Goal: Information Seeking & Learning: Learn about a topic

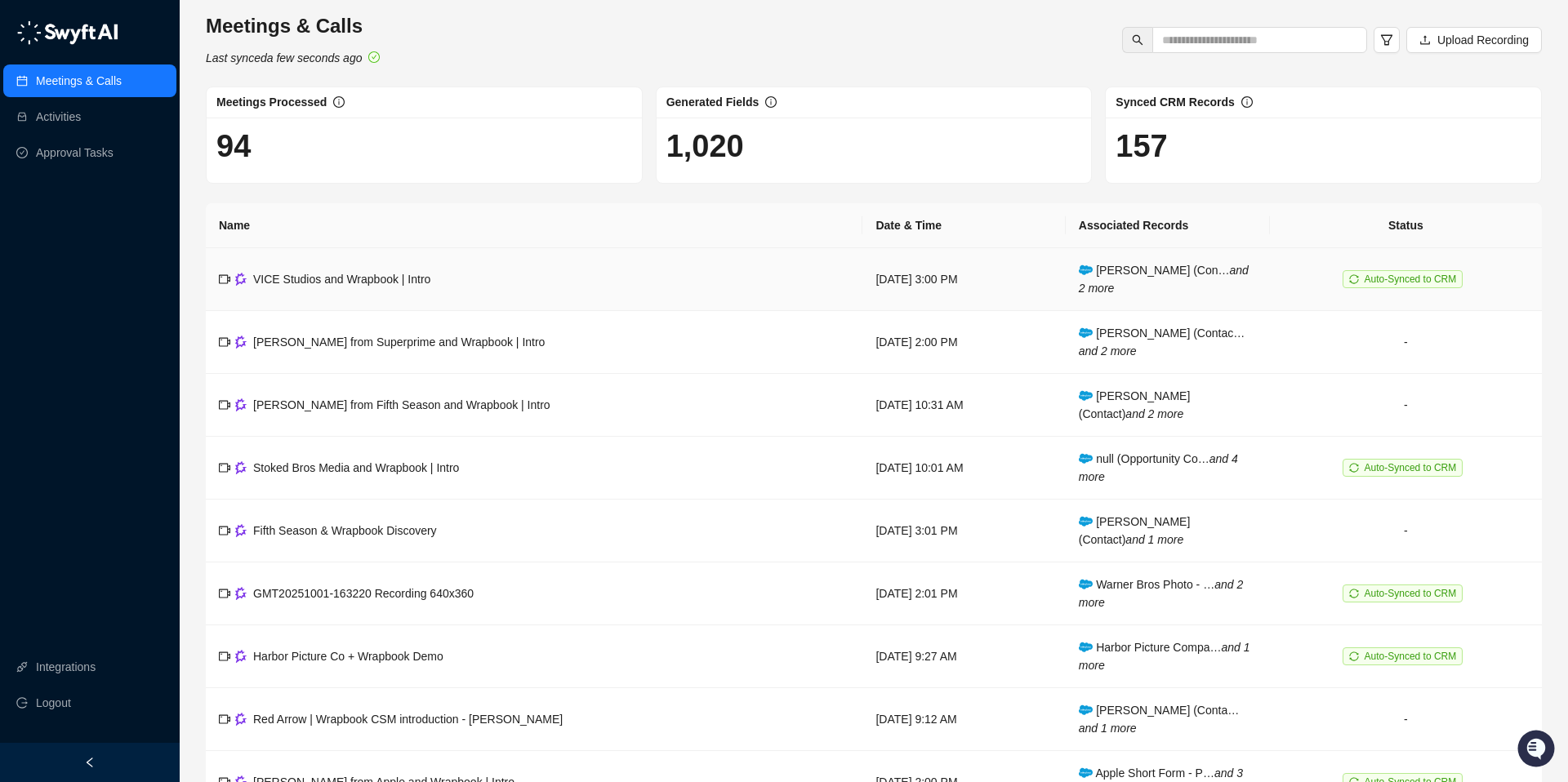
click at [333, 277] on span "VICE Studios and Wrapbook | Intro" at bounding box center [341, 279] width 177 height 13
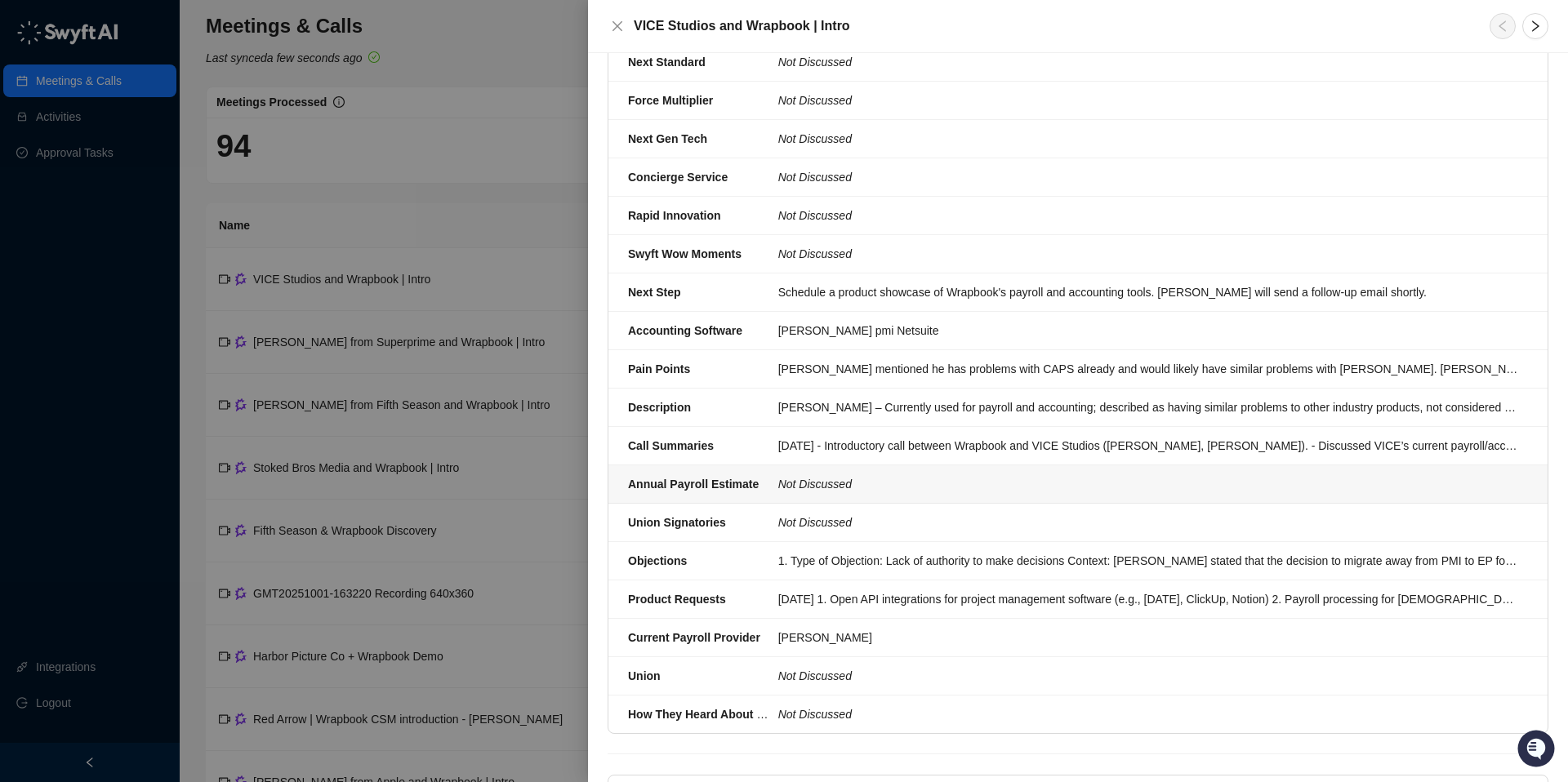
scroll to position [688, 0]
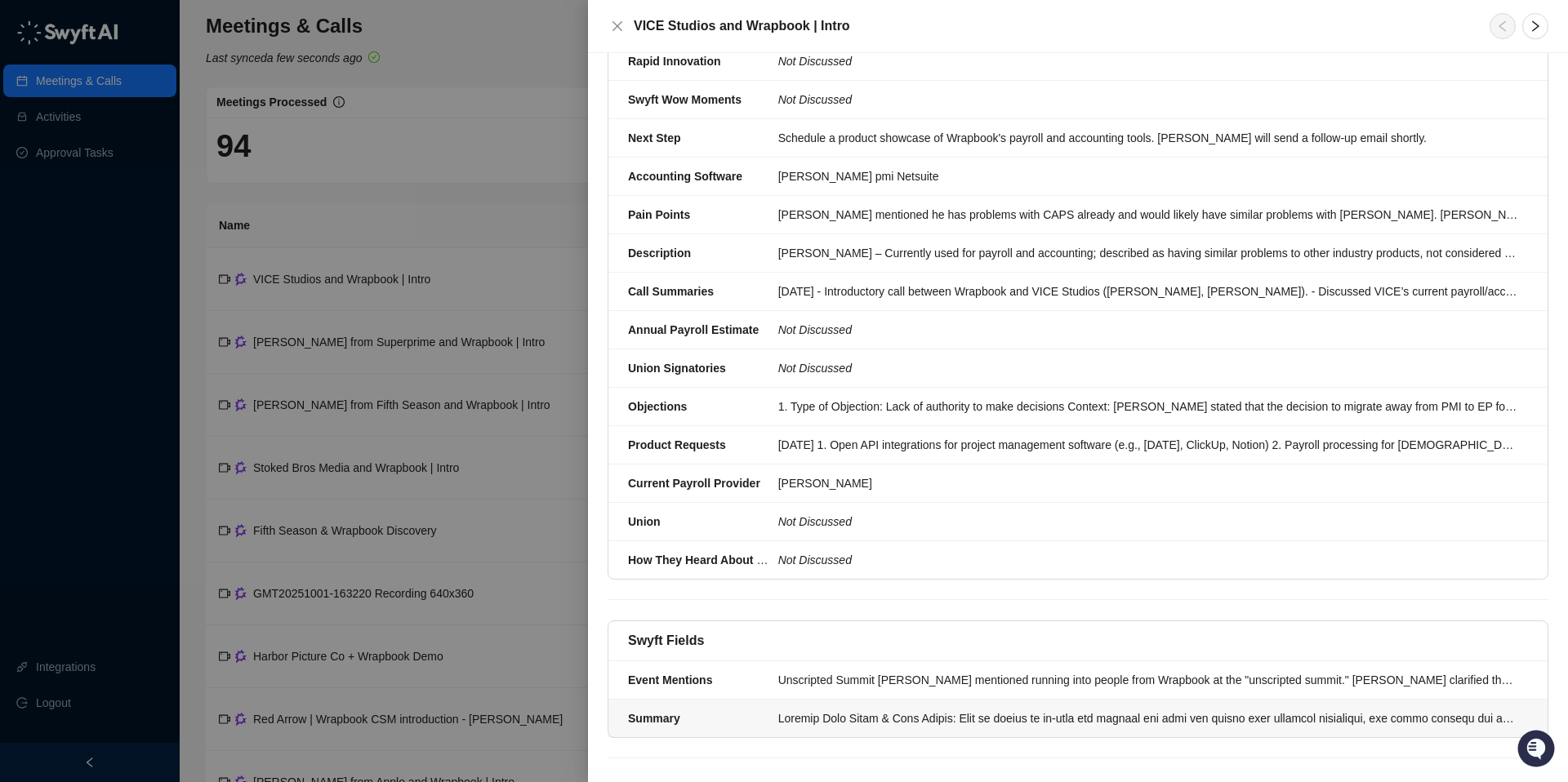
click at [820, 710] on div at bounding box center [1148, 719] width 740 height 18
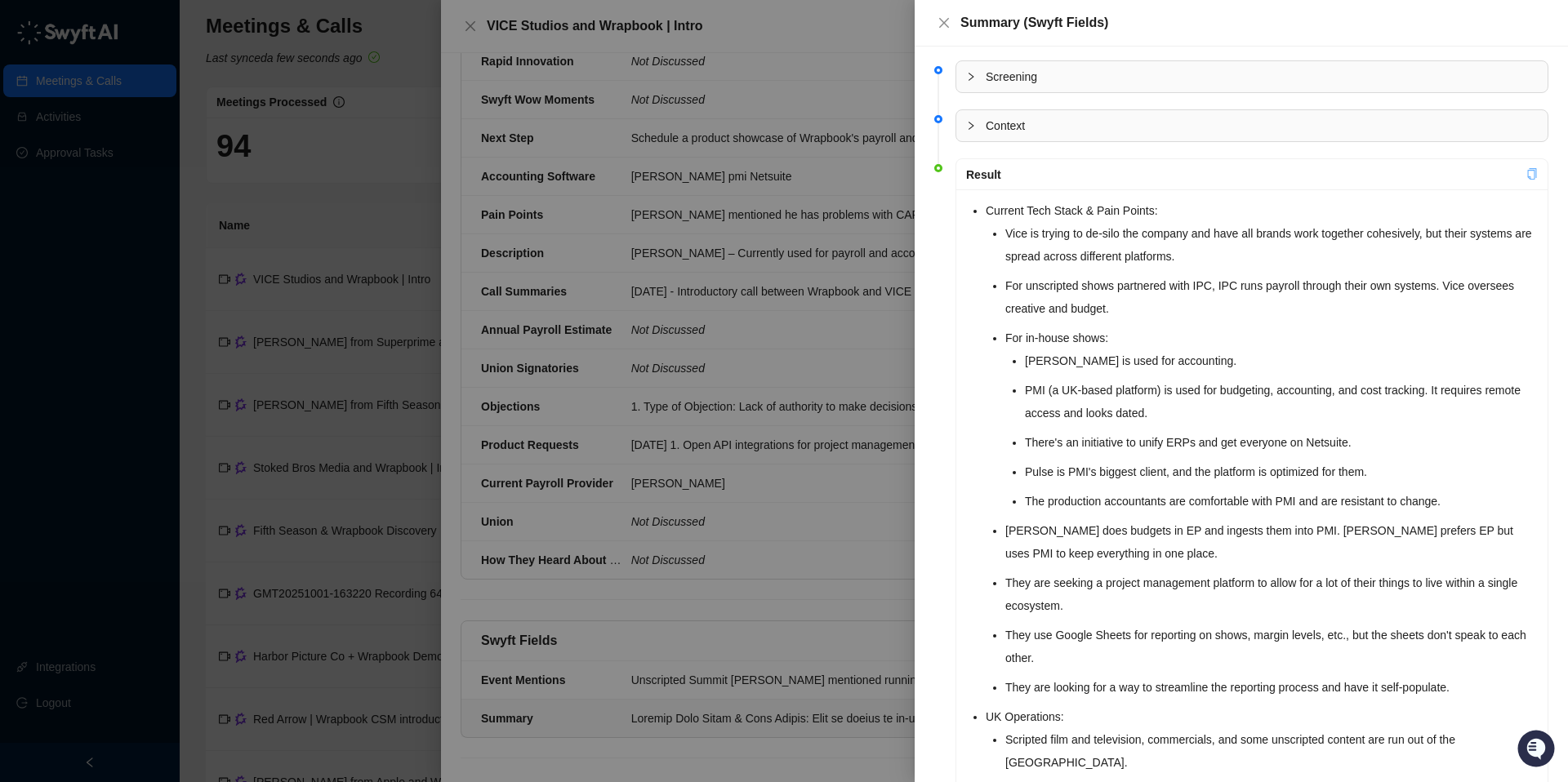
click at [1534, 171] on icon "copy" at bounding box center [1532, 174] width 9 height 11
click at [948, 22] on icon "close" at bounding box center [944, 23] width 13 height 13
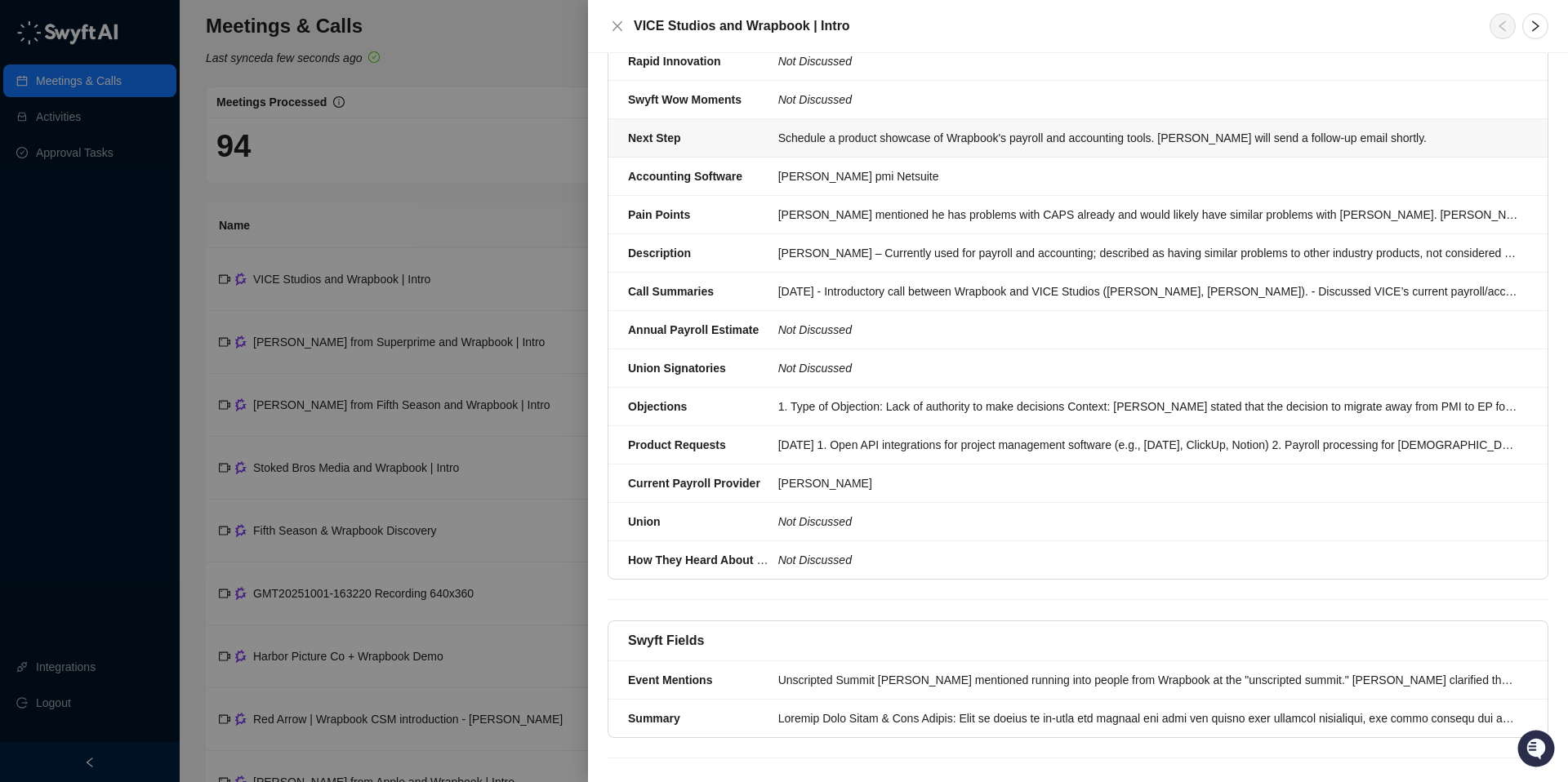
click at [836, 129] on div "Schedule a product showcase of Wrapbook's payroll and accounting tools. [PERSON…" at bounding box center [1148, 138] width 740 height 18
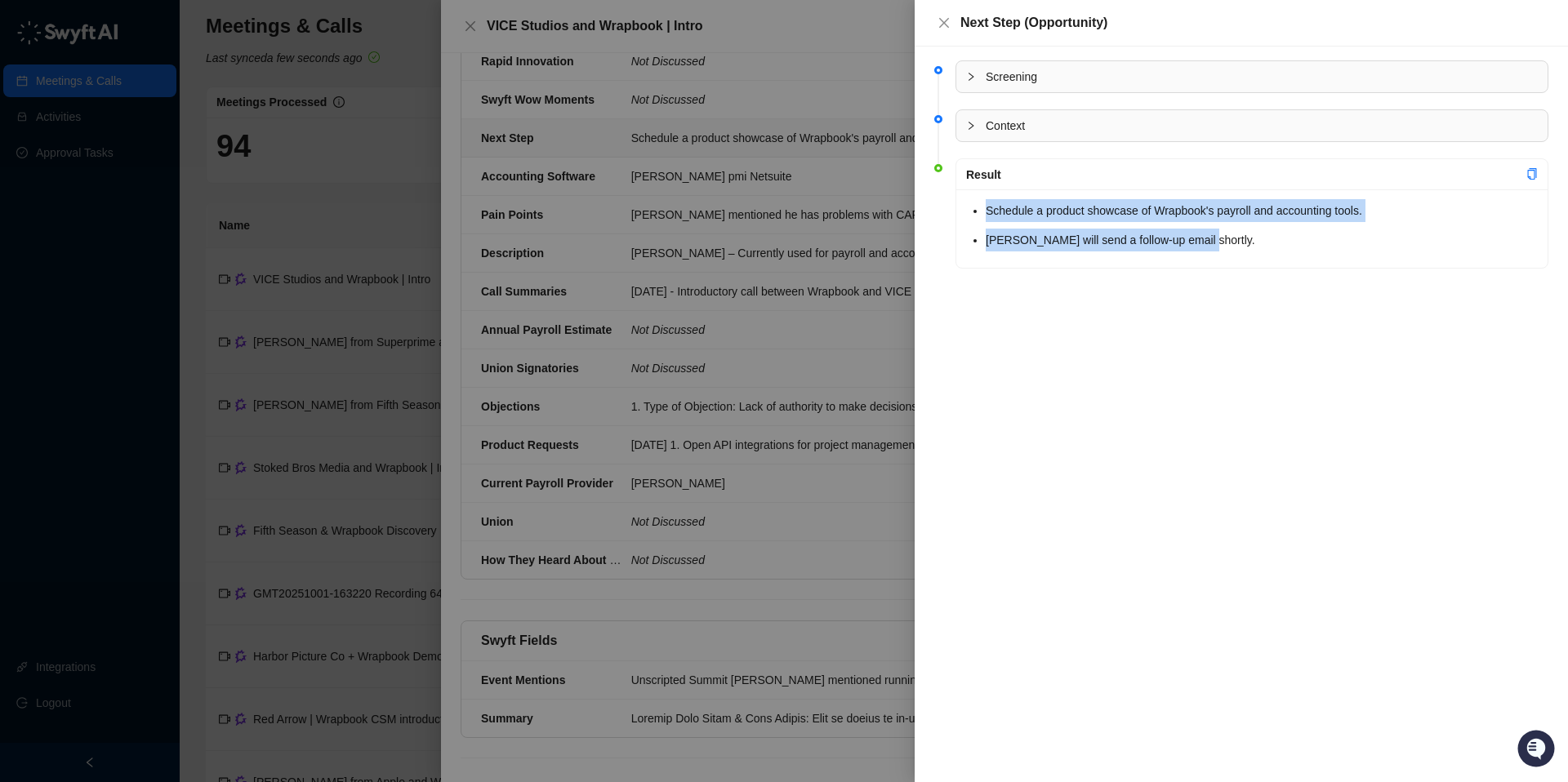
drag, startPoint x: 1212, startPoint y: 240, endPoint x: 956, endPoint y: 209, distance: 257.9
click at [956, 209] on div "Schedule a product showcase of Wrapbook's payroll and accounting tools. [PERSON…" at bounding box center [1251, 229] width 591 height 79
copy ul "Schedule a product showcase of Wrapbook's payroll and accounting tools. [PERSON…"
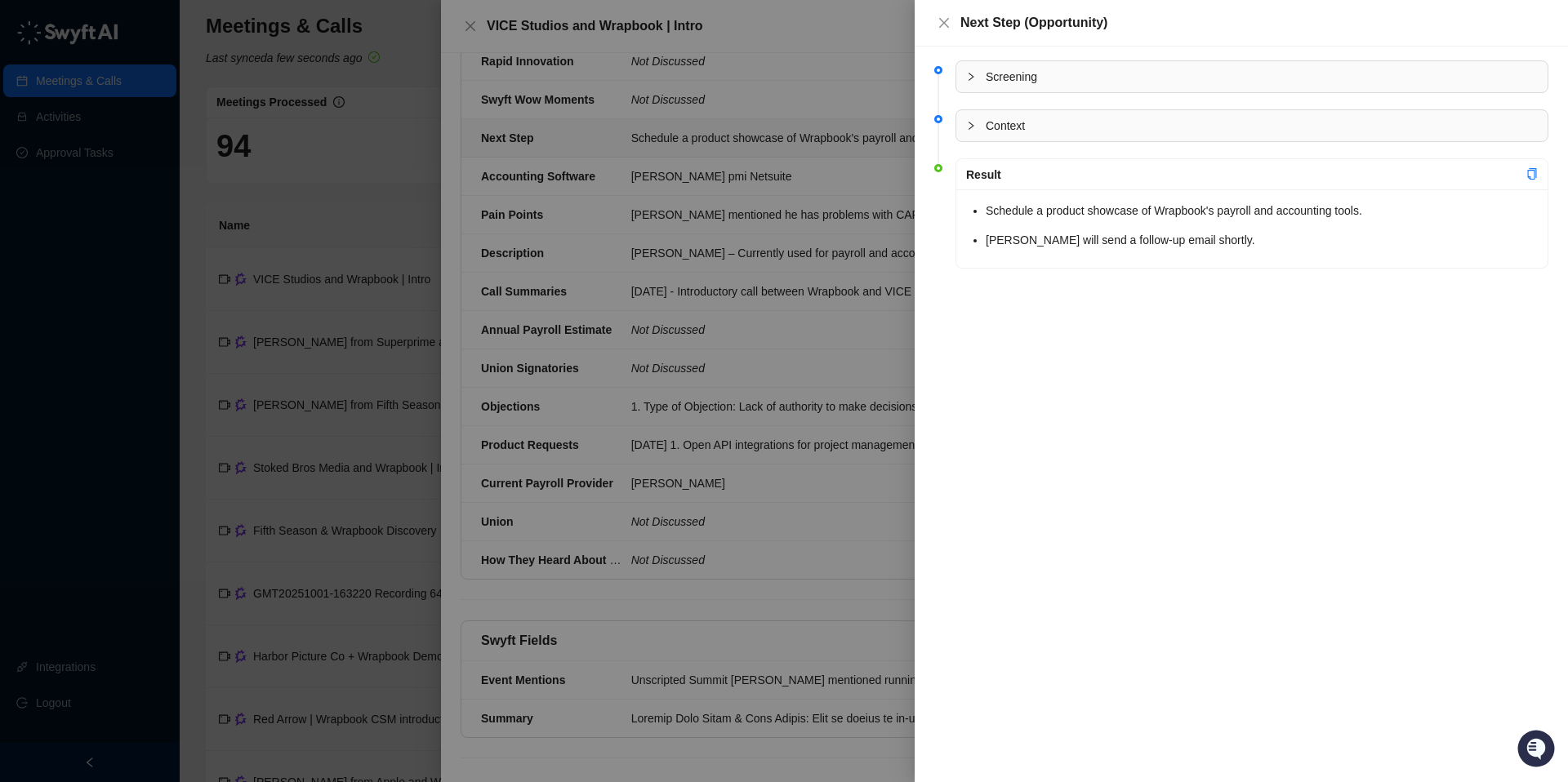
click at [685, 337] on div at bounding box center [784, 391] width 1568 height 782
